Goal: Find specific page/section: Find specific page/section

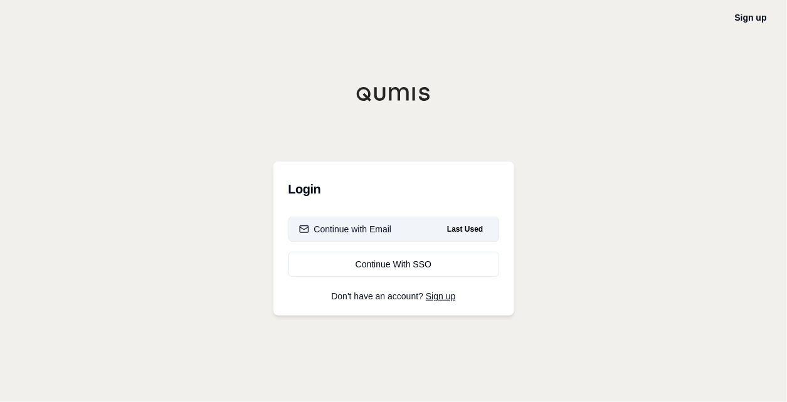
click at [369, 233] on div "Continue with Email" at bounding box center [345, 229] width 93 height 13
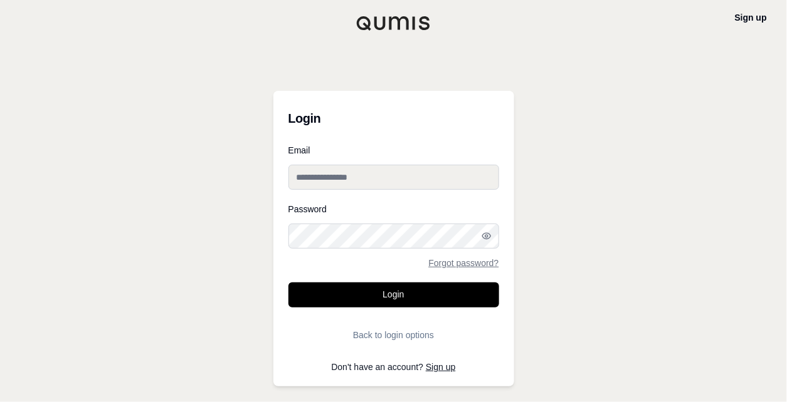
type input "**********"
click at [352, 174] on input "**********" at bounding box center [393, 177] width 211 height 25
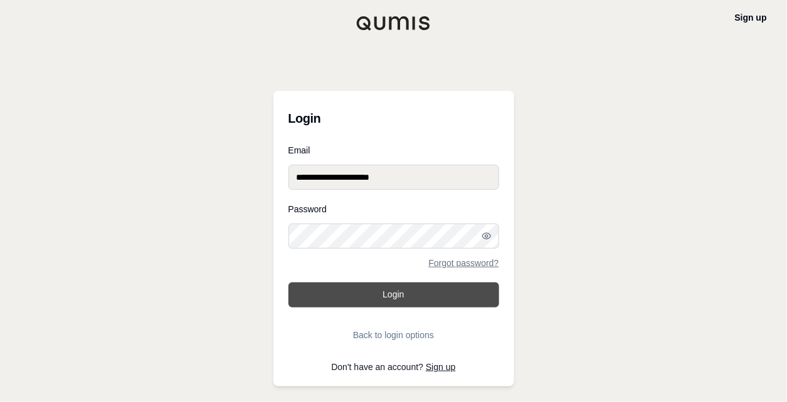
click at [372, 300] on button "Login" at bounding box center [393, 295] width 211 height 25
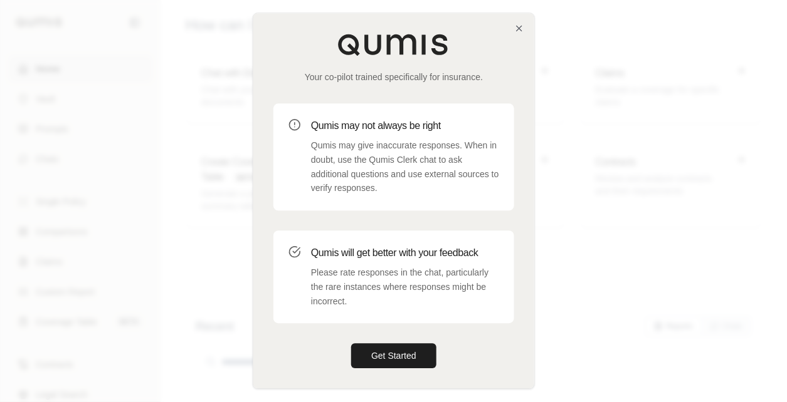
click at [511, 29] on div "Your co-pilot trained specifically for insurance. Qumis may not always be right…" at bounding box center [393, 200] width 281 height 375
click at [519, 28] on icon "button" at bounding box center [518, 28] width 5 height 5
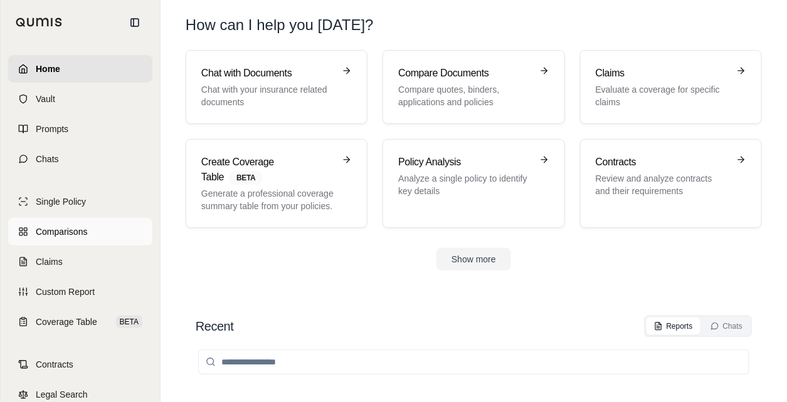
click at [61, 232] on span "Comparisons" at bounding box center [61, 232] width 51 height 13
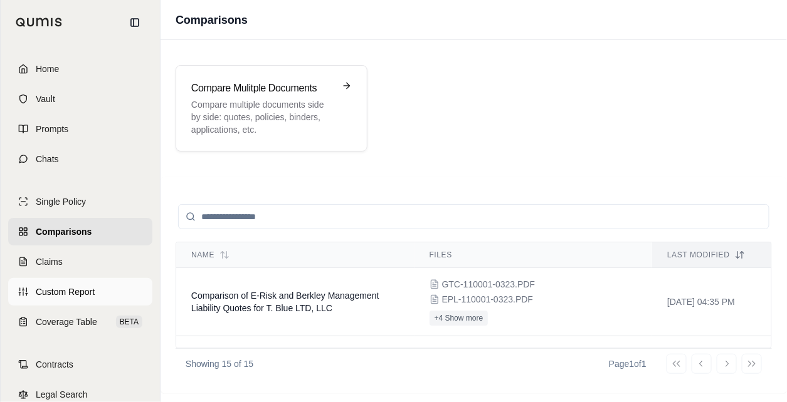
click at [51, 288] on span "Custom Report" at bounding box center [65, 292] width 59 height 13
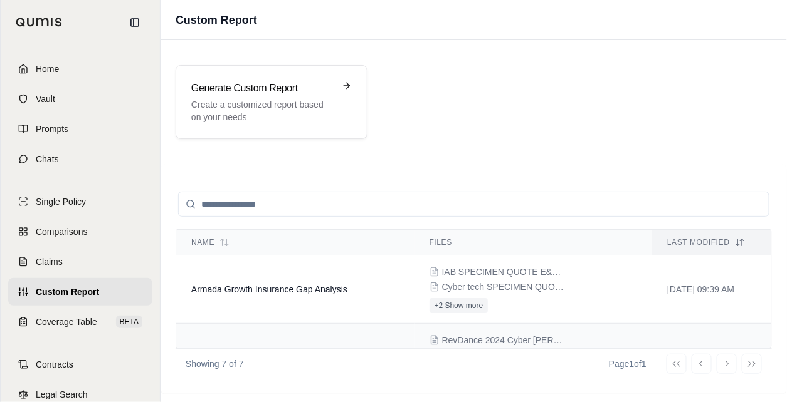
scroll to position [63, 0]
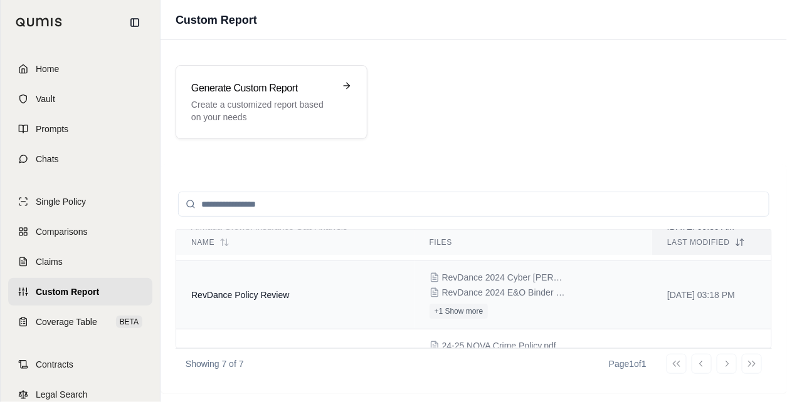
click at [318, 298] on td "RevDance Policy Review" at bounding box center [295, 295] width 238 height 68
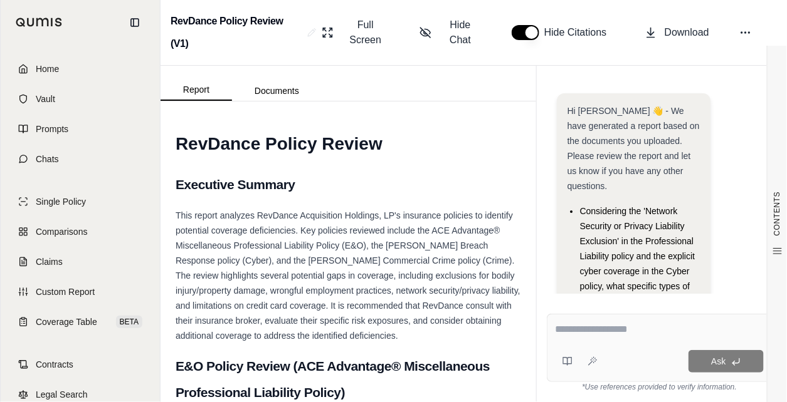
scroll to position [349, 0]
